Goal: Task Accomplishment & Management: Manage account settings

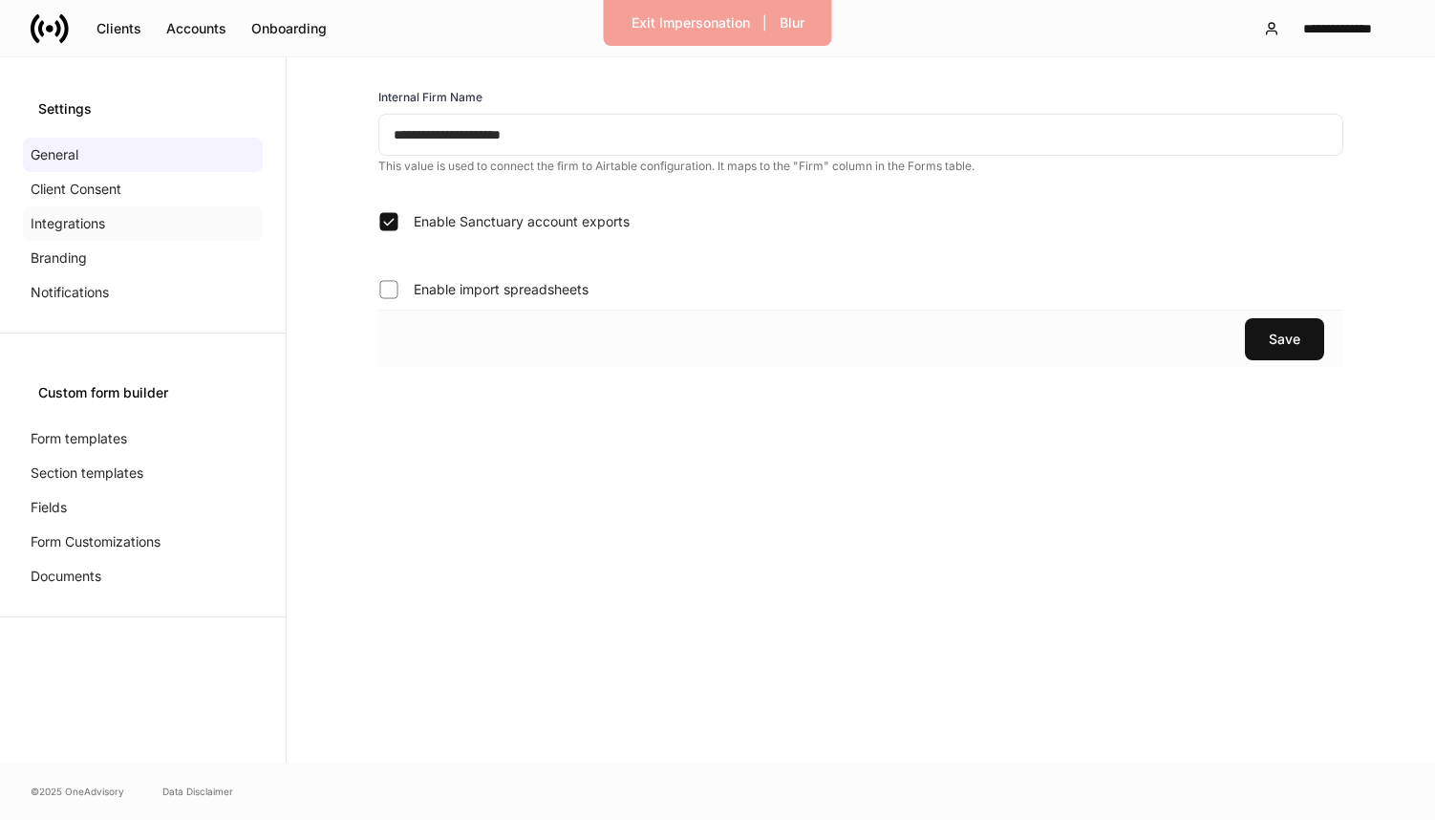
click at [83, 231] on p "Integrations" at bounding box center [68, 223] width 75 height 19
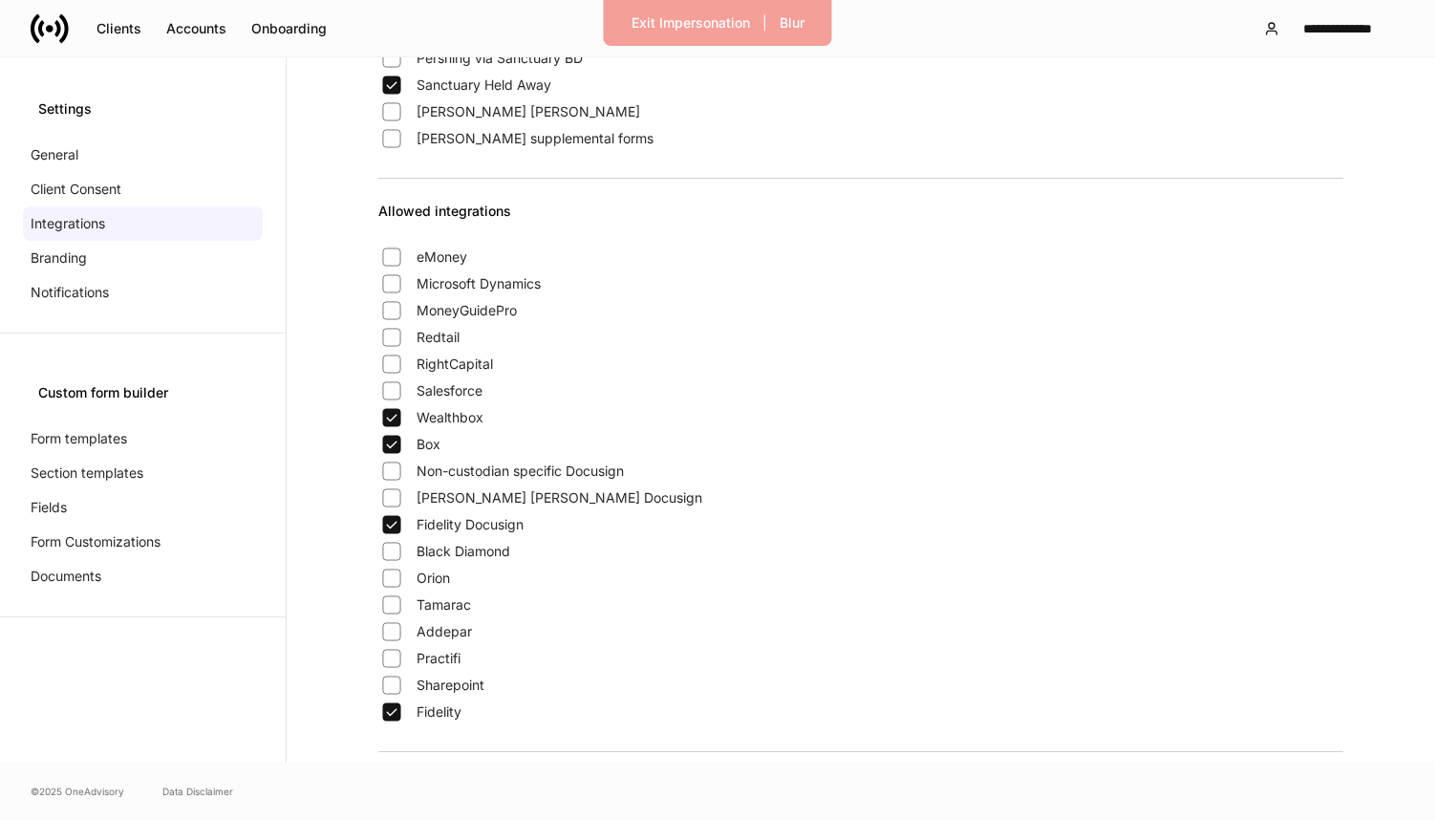
scroll to position [139, 0]
click at [643, 27] on div "Exit Impersonation" at bounding box center [690, 22] width 118 height 19
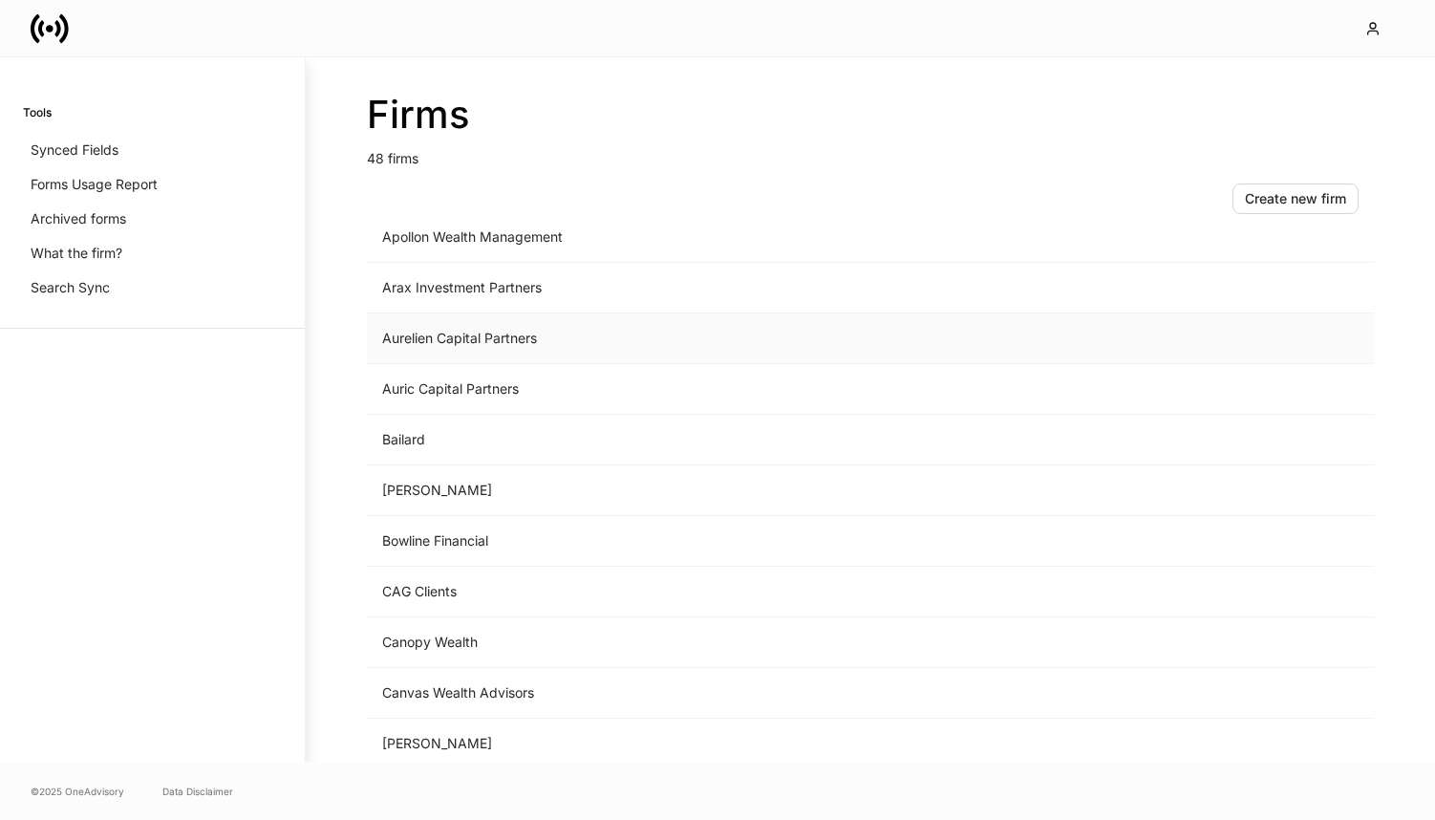
scroll to position [128, 0]
click at [487, 372] on td "Auric Capital Partners" at bounding box center [712, 386] width 690 height 51
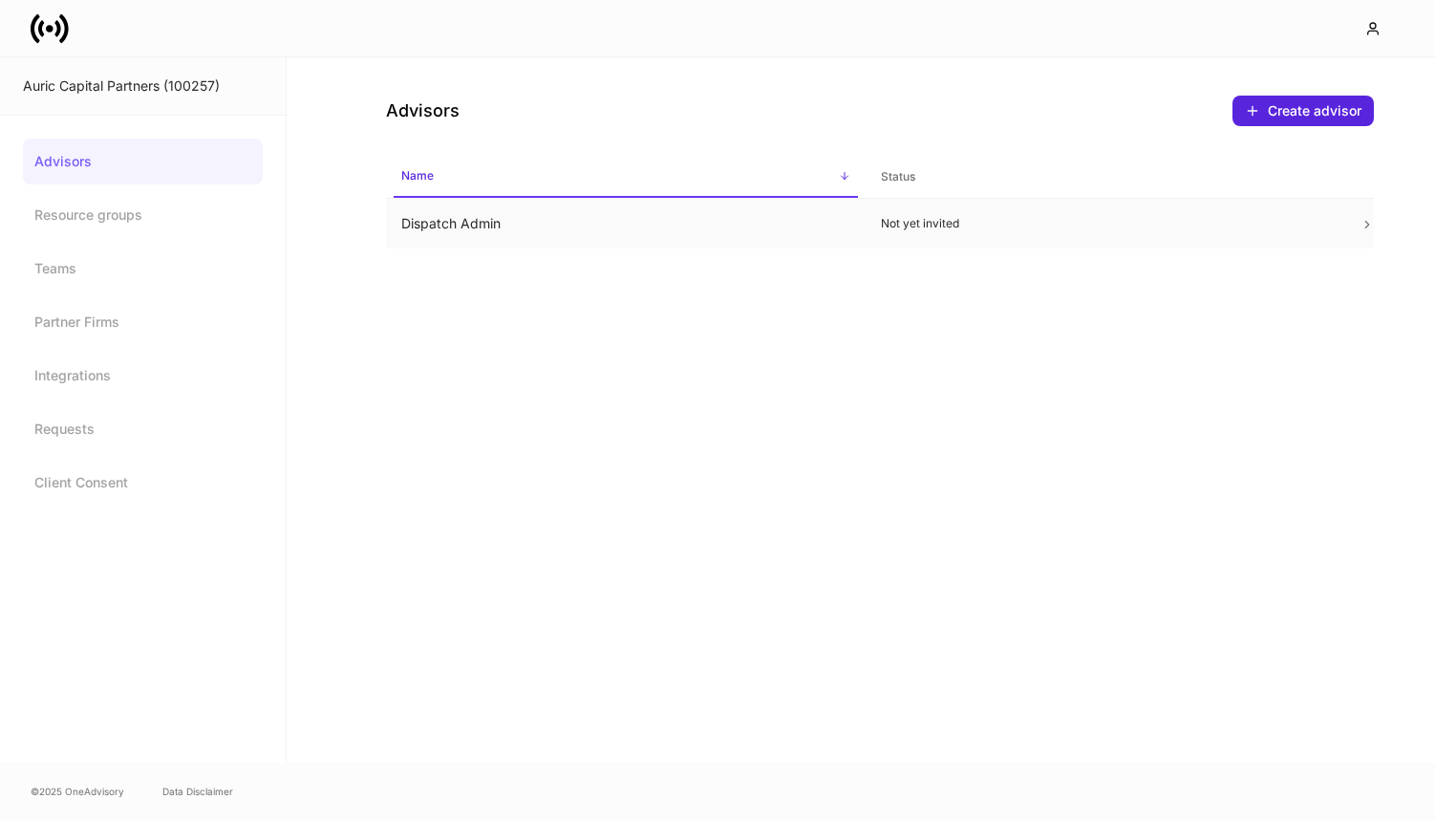
click at [951, 224] on p "Not yet invited" at bounding box center [1105, 223] width 449 height 15
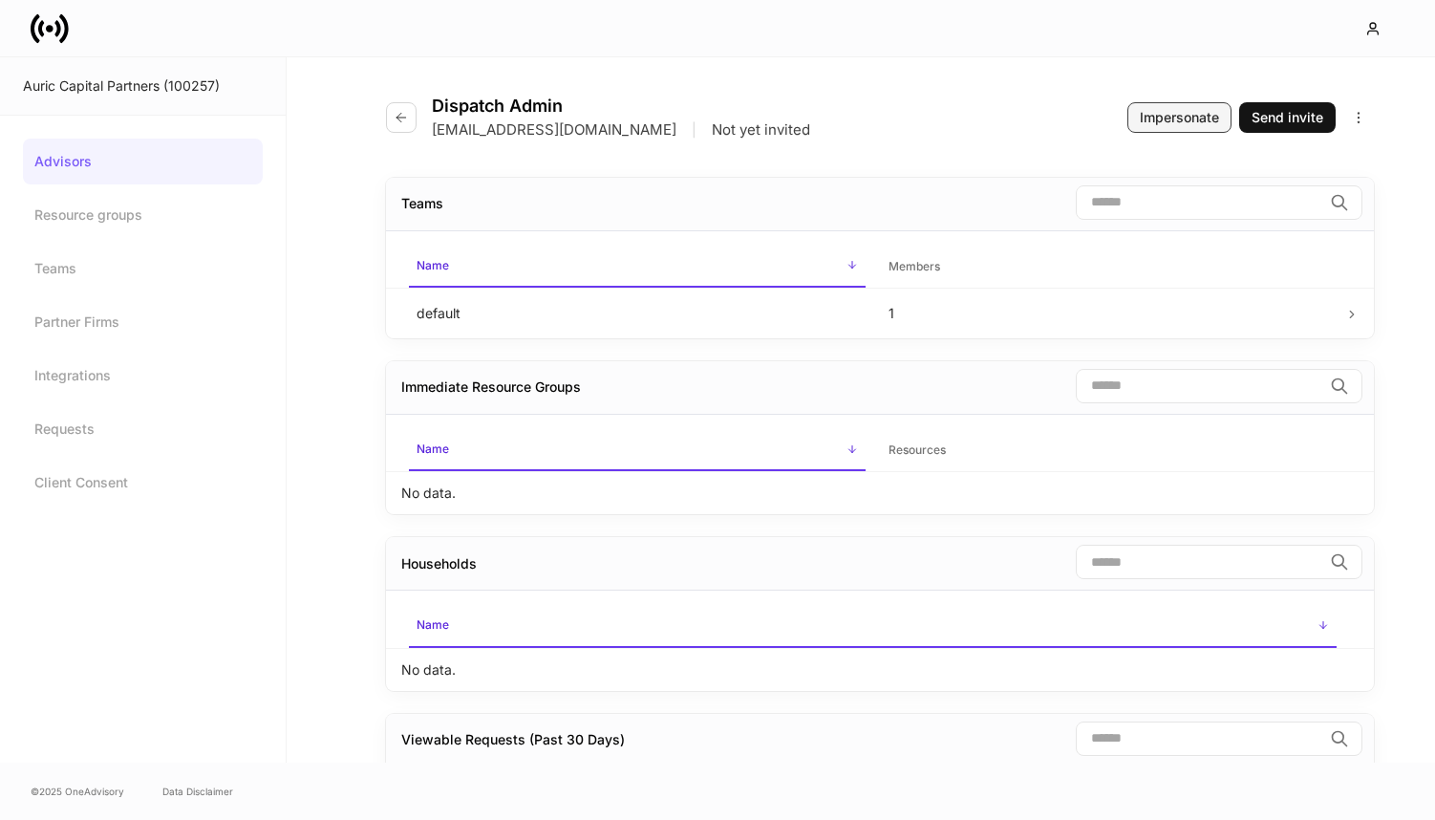
click at [1182, 111] on div "Impersonate" at bounding box center [1178, 117] width 79 height 19
